Goal: Information Seeking & Learning: Learn about a topic

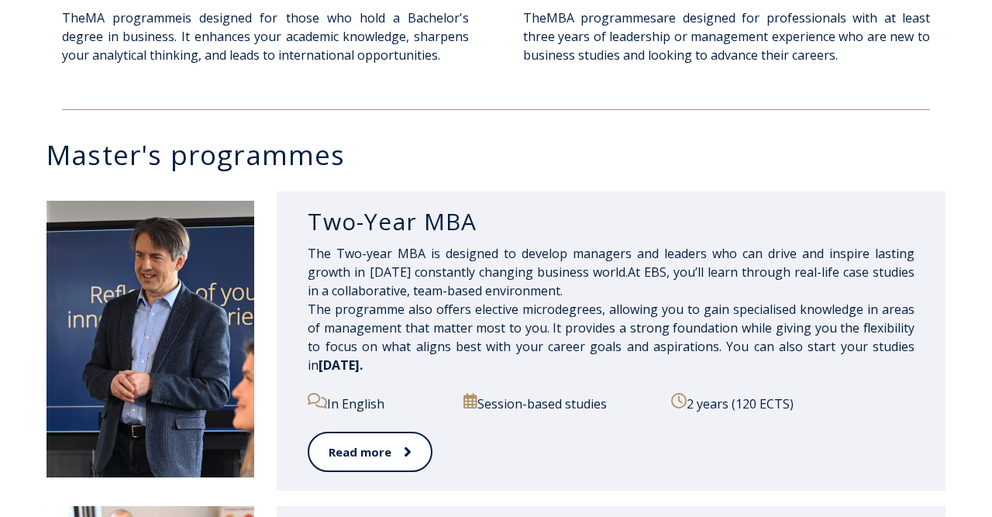
scroll to position [725, 0]
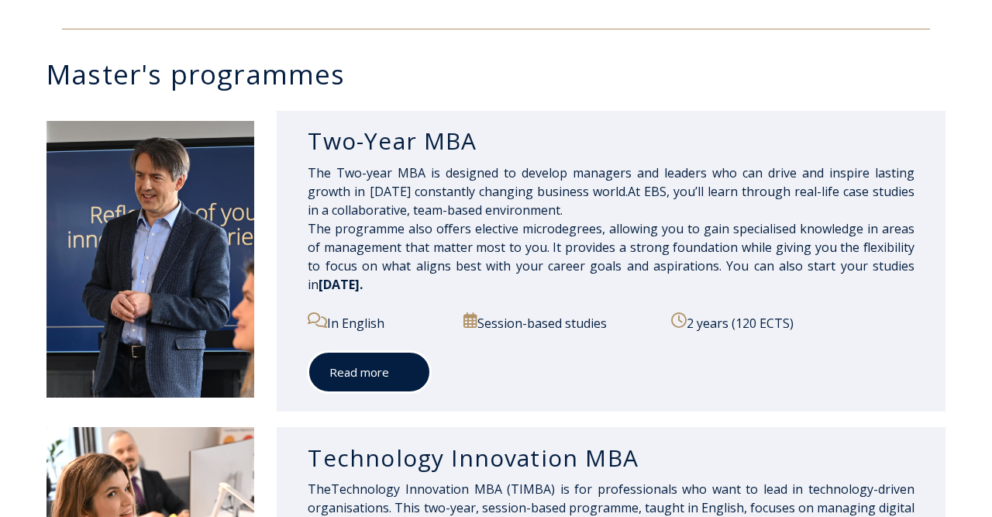
click at [366, 353] on link "Read more" at bounding box center [369, 372] width 123 height 43
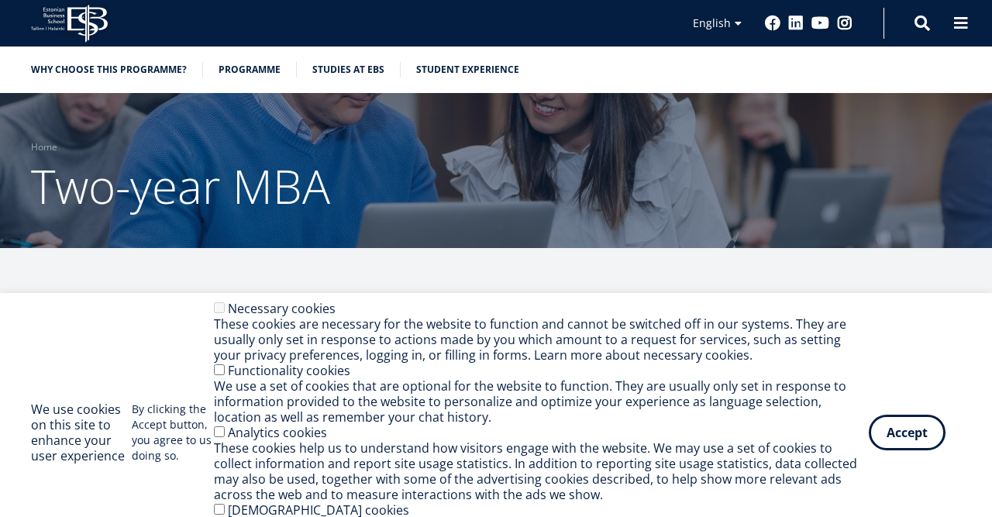
scroll to position [725, 0]
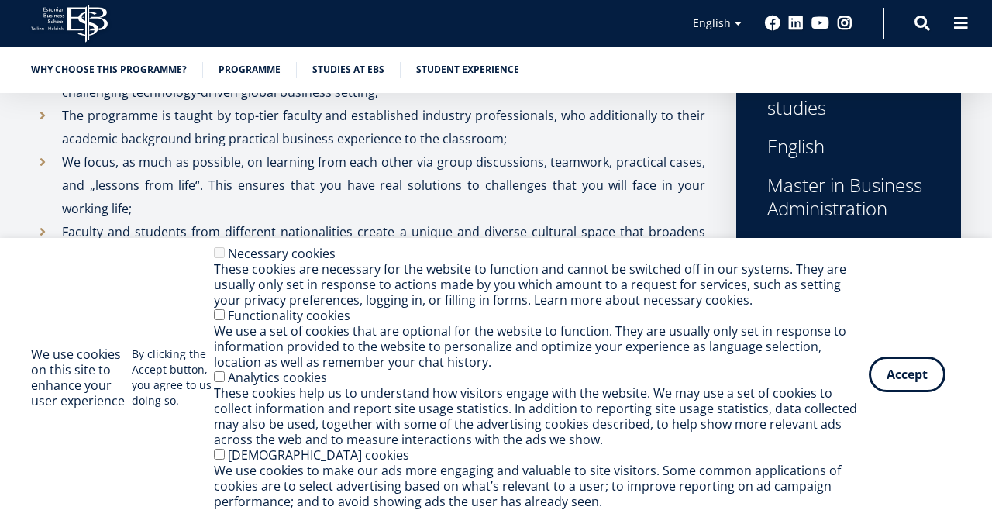
click at [918, 367] on button "Accept" at bounding box center [907, 374] width 77 height 36
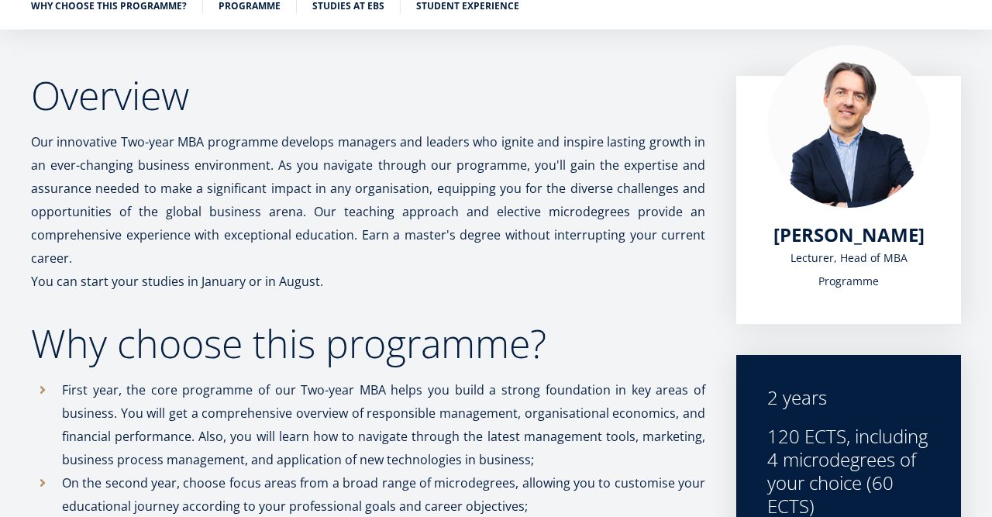
scroll to position [0, 0]
